Goal: Navigation & Orientation: Find specific page/section

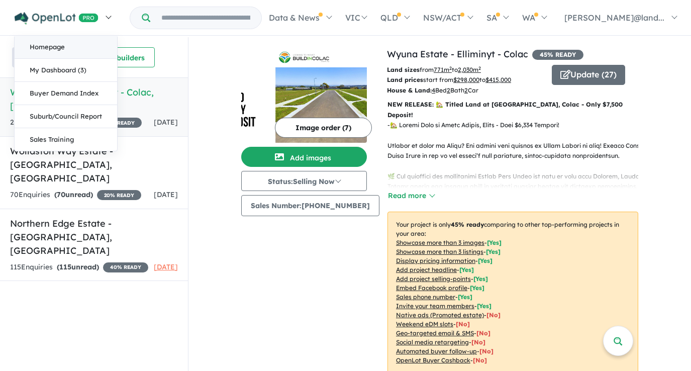
click at [50, 44] on link "Homepage" at bounding box center [66, 47] width 102 height 23
click at [50, 44] on div "Recent enquiries first Most unread enquiries first Most enquiries first By name…" at bounding box center [94, 57] width 188 height 40
click at [56, 20] on img at bounding box center [57, 18] width 84 height 13
click at [56, 68] on link "My Dashboard (3)" at bounding box center [66, 70] width 102 height 23
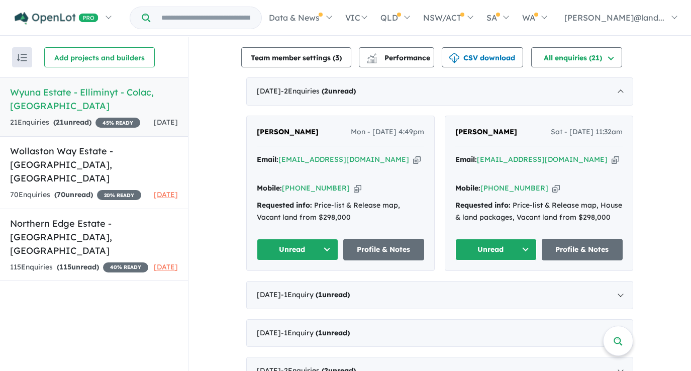
scroll to position [350, 0]
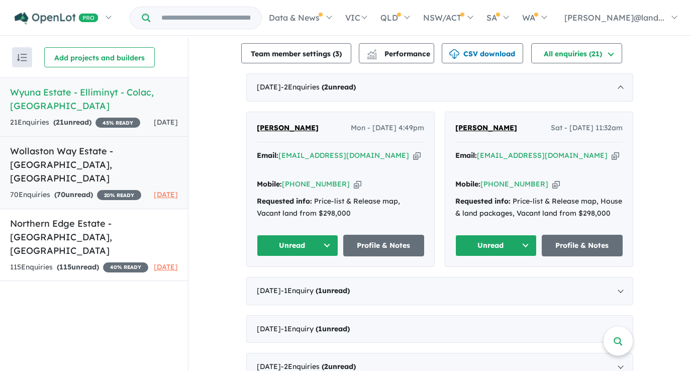
click at [81, 144] on h5 "Wollaston Way Estate - [GEOGRAPHIC_DATA] , [GEOGRAPHIC_DATA]" at bounding box center [94, 164] width 168 height 41
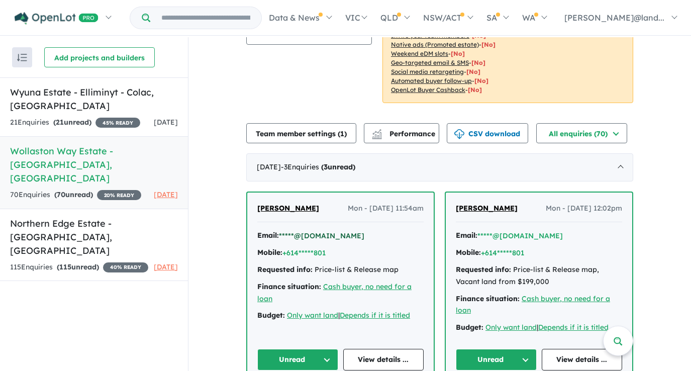
scroll to position [258, 0]
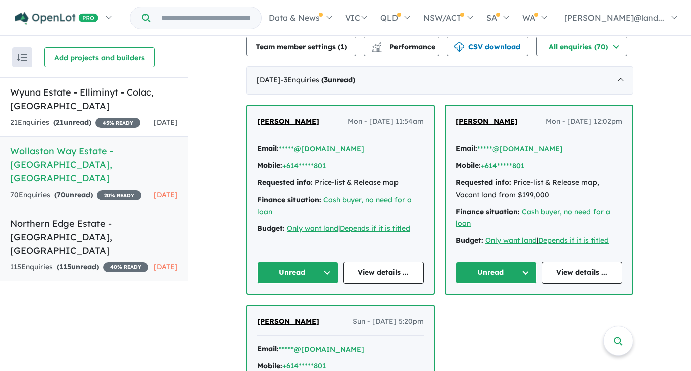
click at [92, 216] on h5 "Northern Edge Estate - [GEOGRAPHIC_DATA] , [GEOGRAPHIC_DATA]" at bounding box center [94, 236] width 168 height 41
